Goal: Information Seeking & Learning: Learn about a topic

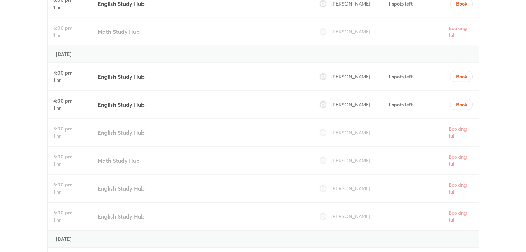
scroll to position [2024, 0]
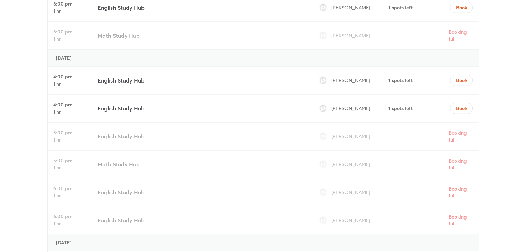
click at [134, 104] on h3 "English Study Hub" at bounding box center [120, 108] width 47 height 8
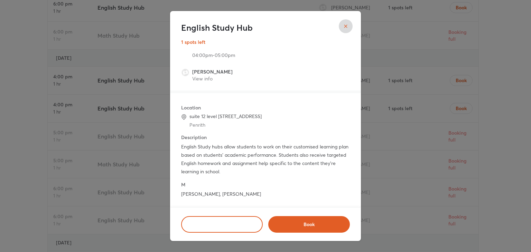
scroll to position [11, 0]
click at [349, 27] on button "close" at bounding box center [346, 26] width 14 height 14
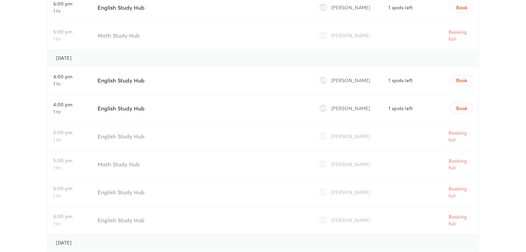
click at [207, 67] on div "English Study Hub" at bounding box center [201, 81] width 212 height 28
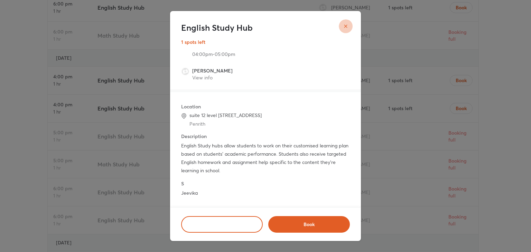
click at [348, 28] on button "close" at bounding box center [346, 26] width 14 height 14
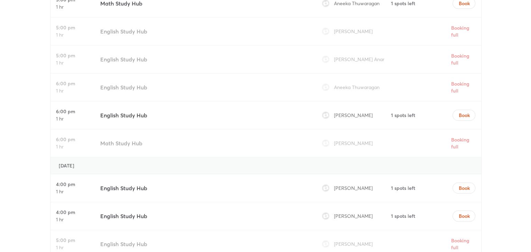
scroll to position [1900, 0]
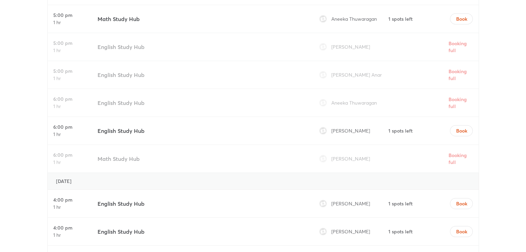
click at [244, 117] on div "English Study Hub" at bounding box center [201, 131] width 212 height 28
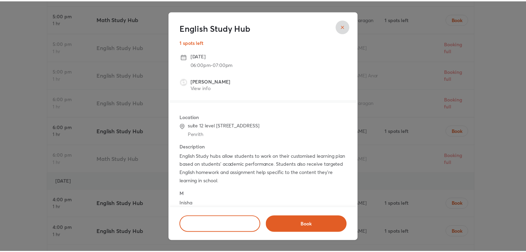
scroll to position [33, 0]
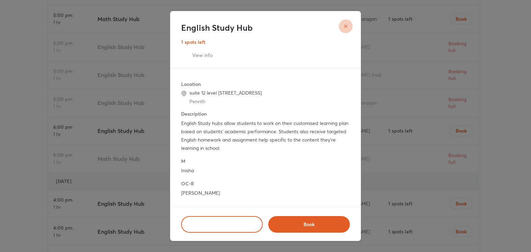
click at [344, 24] on icon "close" at bounding box center [346, 26] width 6 height 6
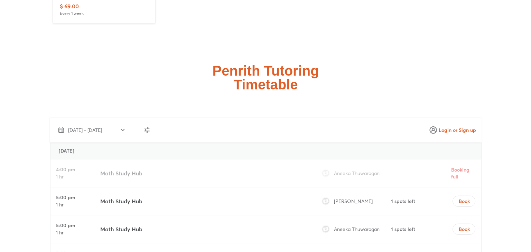
scroll to position [1685, 0]
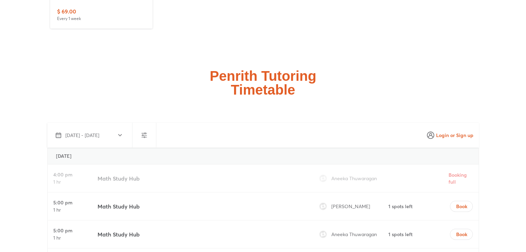
click at [227, 193] on div "Math Study Hub" at bounding box center [201, 207] width 212 height 28
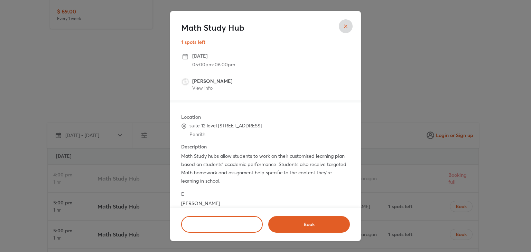
scroll to position [11, 0]
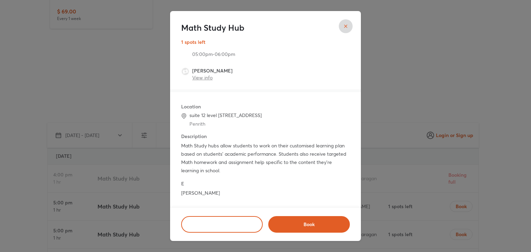
click at [204, 77] on link "View info" at bounding box center [202, 77] width 20 height 7
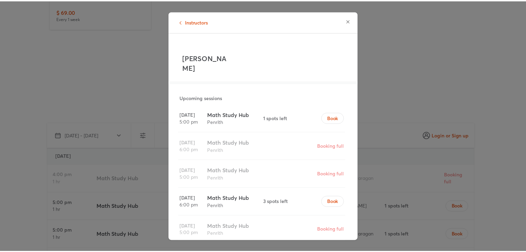
scroll to position [6, 0]
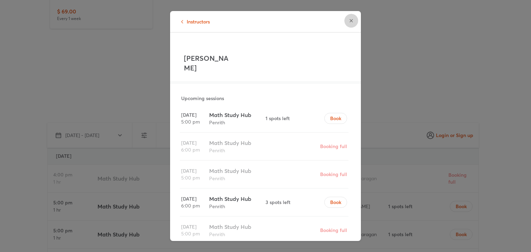
click at [352, 21] on icon "button" at bounding box center [351, 21] width 6 height 6
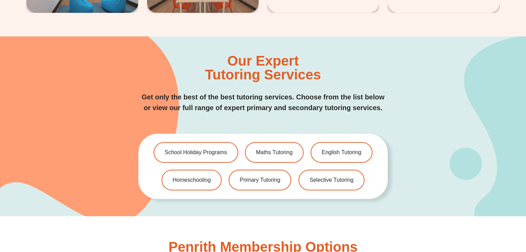
scroll to position [1344, 0]
